Goal: Task Accomplishment & Management: Manage account settings

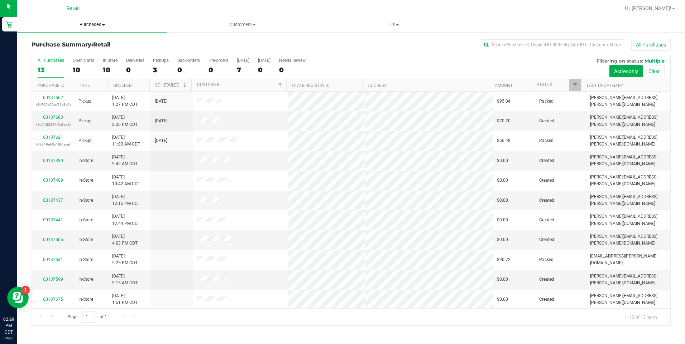
click at [159, 18] on uib-tab-heading "Purchases Summary of purchases Fulfillment All purchases" at bounding box center [92, 24] width 150 height 15
click at [57, 118] on link "00137683" at bounding box center [53, 117] width 20 height 5
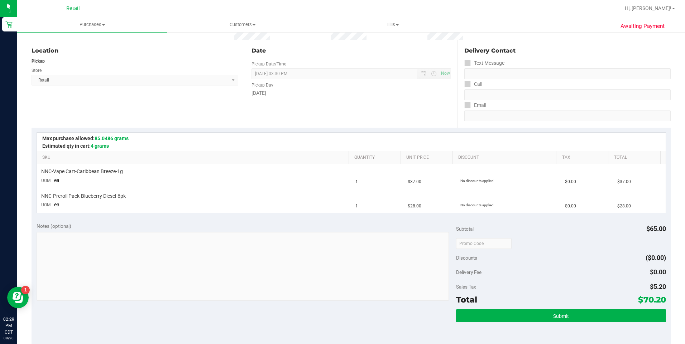
scroll to position [73, 0]
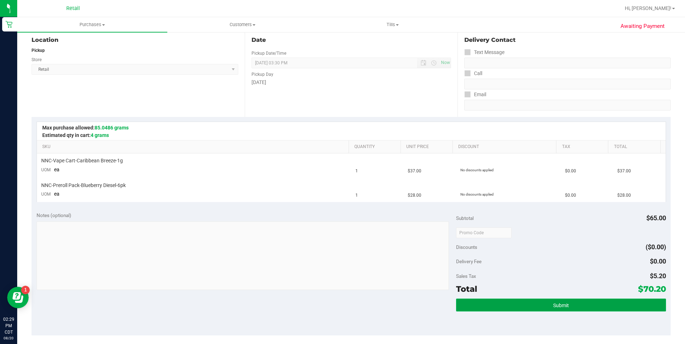
click at [601, 310] on button "Submit" at bounding box center [561, 305] width 210 height 13
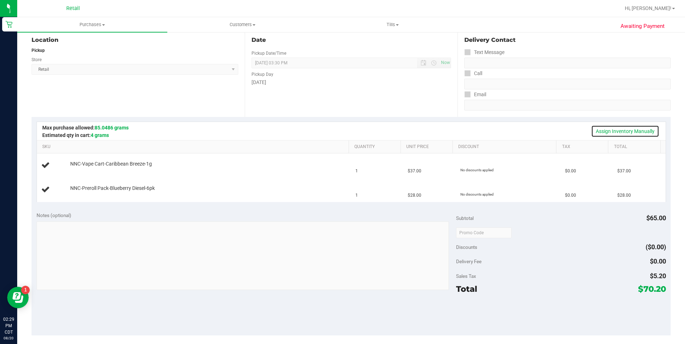
click at [632, 132] on link "Assign Inventory Manually" at bounding box center [625, 131] width 68 height 12
click at [84, 167] on link "Add Package" at bounding box center [83, 168] width 26 height 5
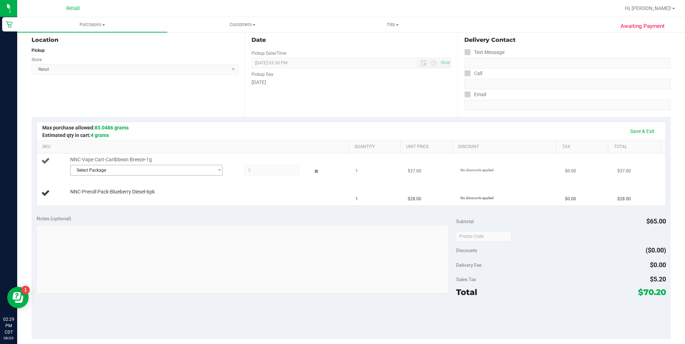
click at [140, 168] on span "Select Package" at bounding box center [142, 170] width 143 height 10
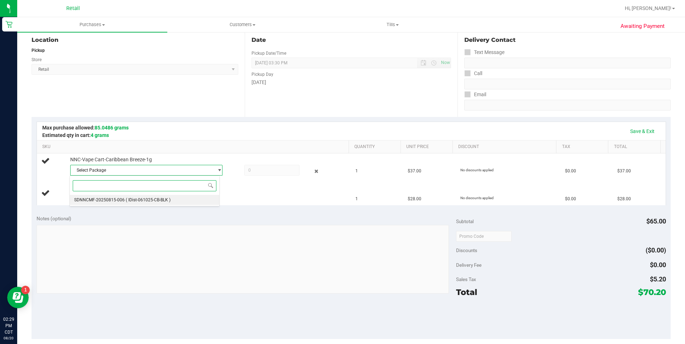
click at [151, 199] on span "( IDist-061025-CB-BLK )" at bounding box center [148, 200] width 45 height 5
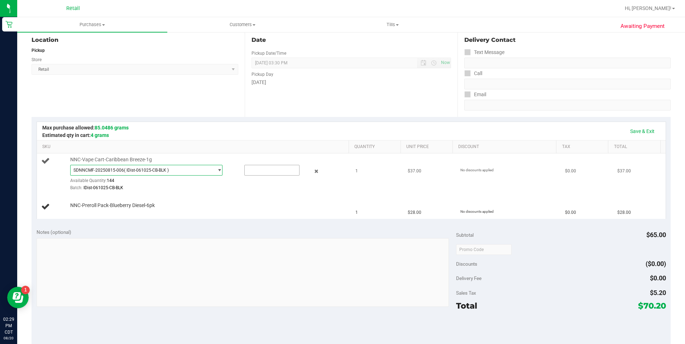
click at [264, 172] on input "text" at bounding box center [272, 170] width 54 height 10
type input "1"
click at [264, 229] on div "Notes (optional)" at bounding box center [246, 232] width 419 height 7
type input "1.0000"
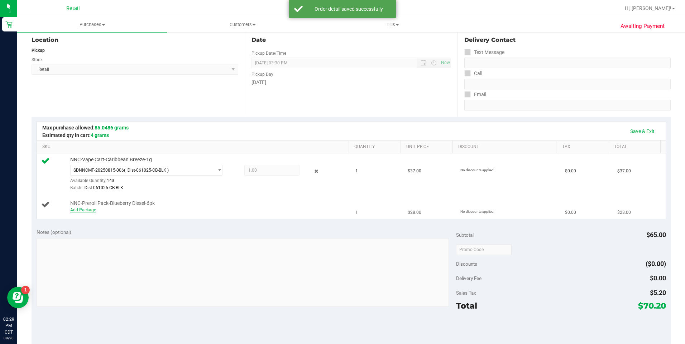
click at [88, 211] on link "Add Package" at bounding box center [83, 210] width 26 height 5
click at [170, 214] on span "Select Package" at bounding box center [142, 212] width 143 height 10
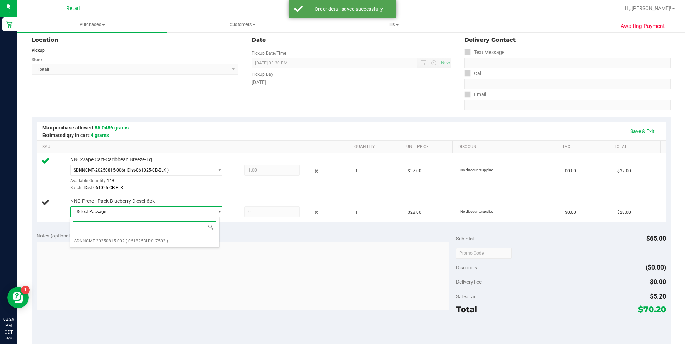
click at [185, 247] on div "Select Package SDNNCMF-20250815-002 ( 061825BLDSLZ502 ) No data found." at bounding box center [144, 232] width 150 height 31
click at [200, 243] on li "SDNNCMF-20250815-002 ( 061825BLDSLZ502 )" at bounding box center [144, 241] width 149 height 10
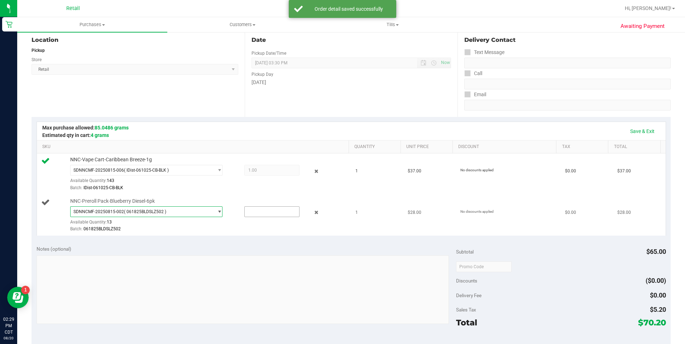
click at [271, 211] on input "text" at bounding box center [272, 212] width 54 height 10
type input "1"
type input "1.0000"
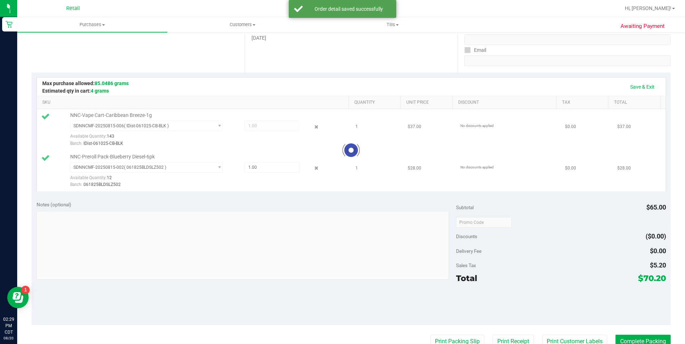
scroll to position [171, 0]
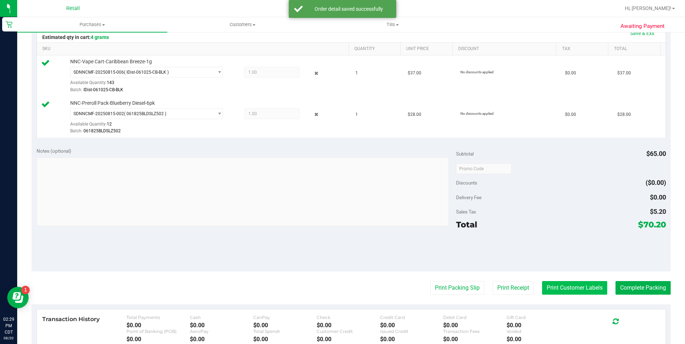
click at [562, 290] on button "Print Customer Labels" at bounding box center [574, 288] width 65 height 14
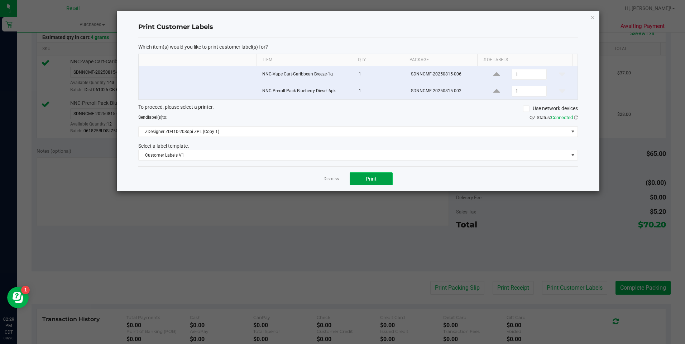
click at [376, 182] on span "Print" at bounding box center [371, 179] width 11 height 6
click at [333, 179] on link "Dismiss" at bounding box center [330, 179] width 15 height 6
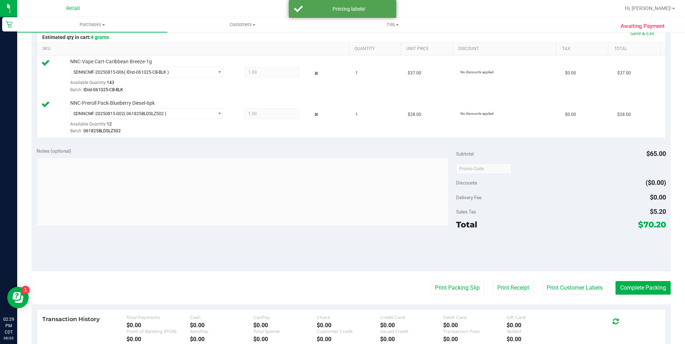
scroll to position [158, 0]
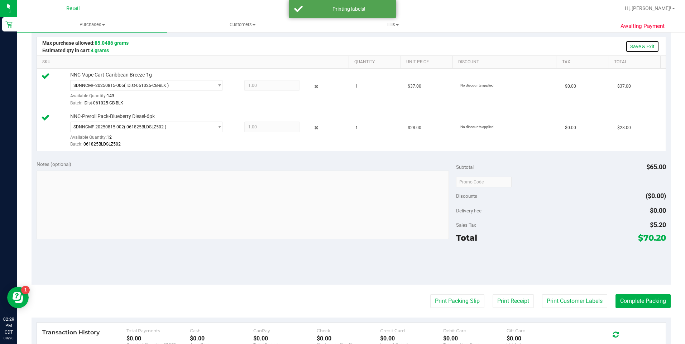
click at [637, 48] on link "Save & Exit" at bounding box center [642, 46] width 34 height 12
click at [636, 299] on button "Complete Packing" at bounding box center [642, 302] width 55 height 14
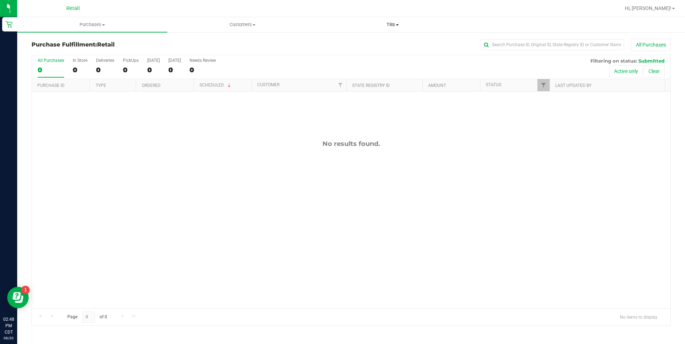
click at [402, 31] on uib-tab-heading "Tills Manage tills" at bounding box center [392, 25] width 149 height 14
click at [396, 47] on li "Manage tills" at bounding box center [393, 43] width 150 height 9
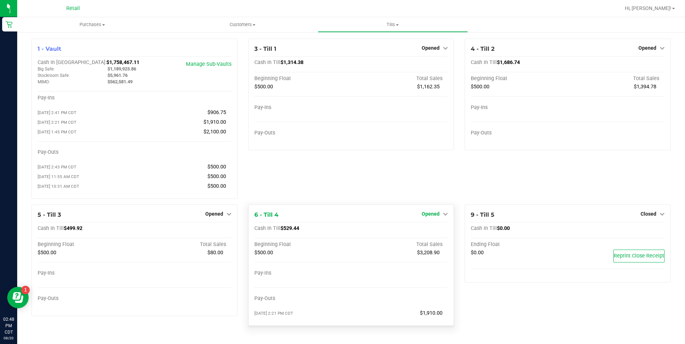
click at [438, 216] on span "Opened" at bounding box center [430, 214] width 18 height 6
click at [437, 232] on link "Close Till" at bounding box center [431, 229] width 19 height 6
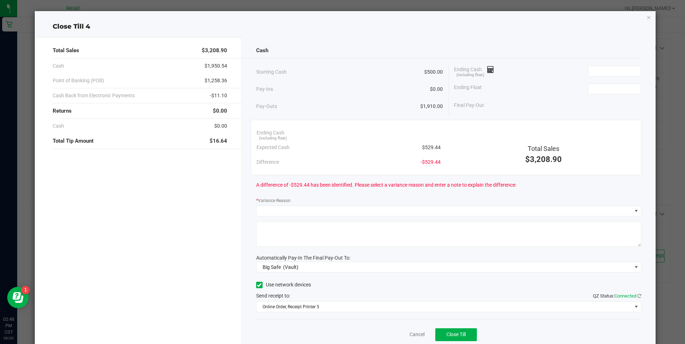
click at [646, 19] on icon "button" at bounding box center [648, 17] width 5 height 9
